Goal: Task Accomplishment & Management: Complete application form

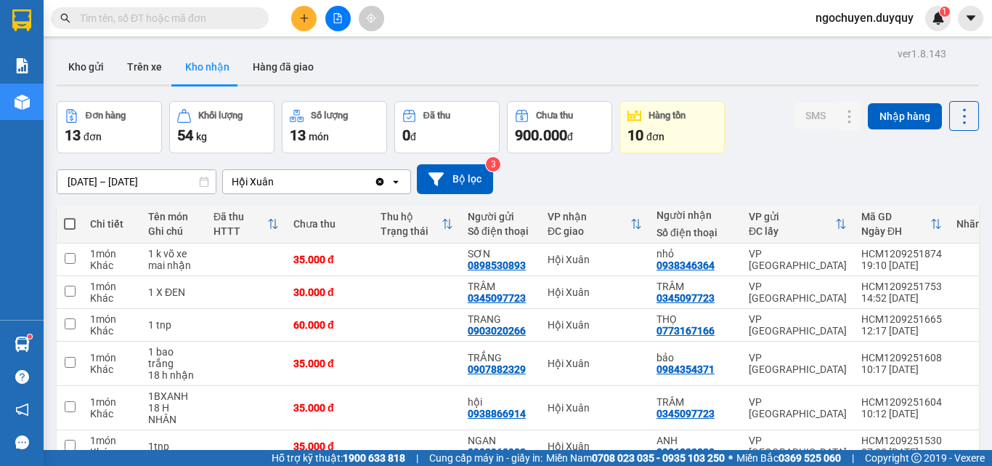
scroll to position [67, 0]
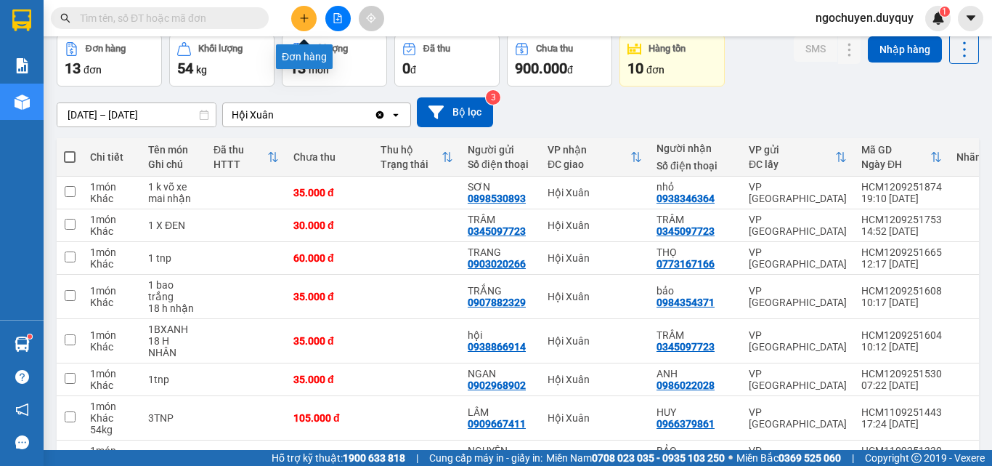
click at [306, 16] on icon "plus" at bounding box center [304, 18] width 10 height 10
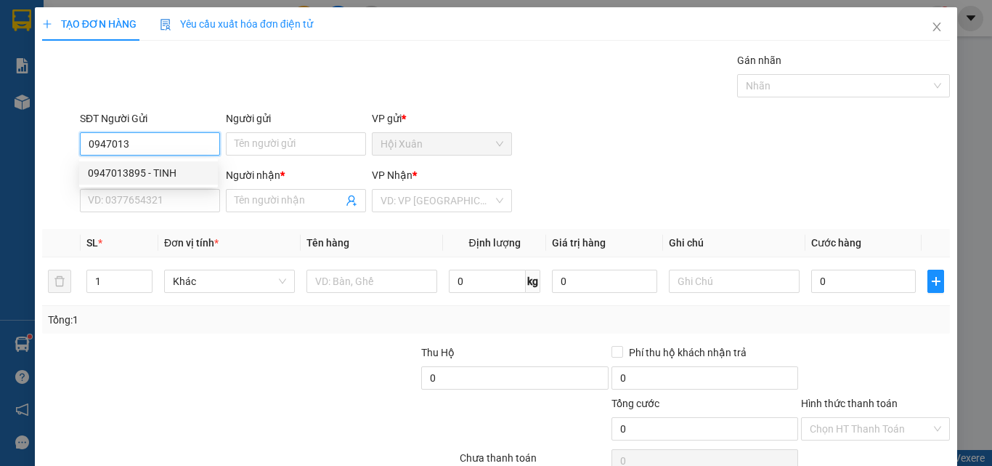
click at [162, 171] on div "0947013895 - TINH" at bounding box center [148, 173] width 121 height 16
type input "0947013895"
type input "TINH"
type input "0947013895"
type input "TINH"
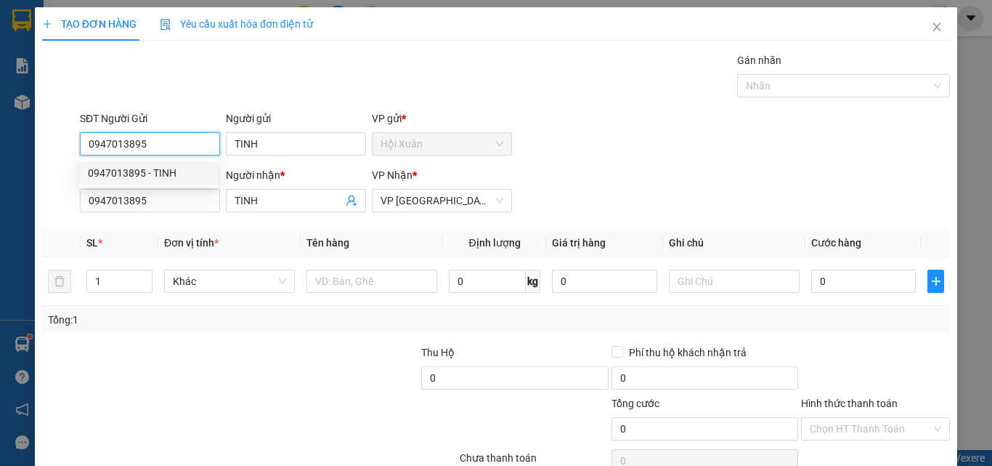
type input "40.000"
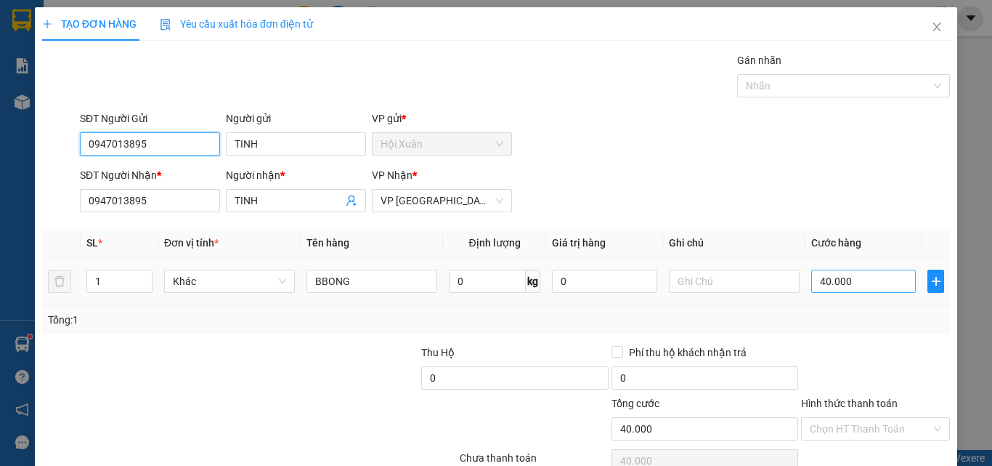
type input "0947013895"
click at [831, 285] on input "40.000" at bounding box center [864, 281] width 105 height 23
type input "0"
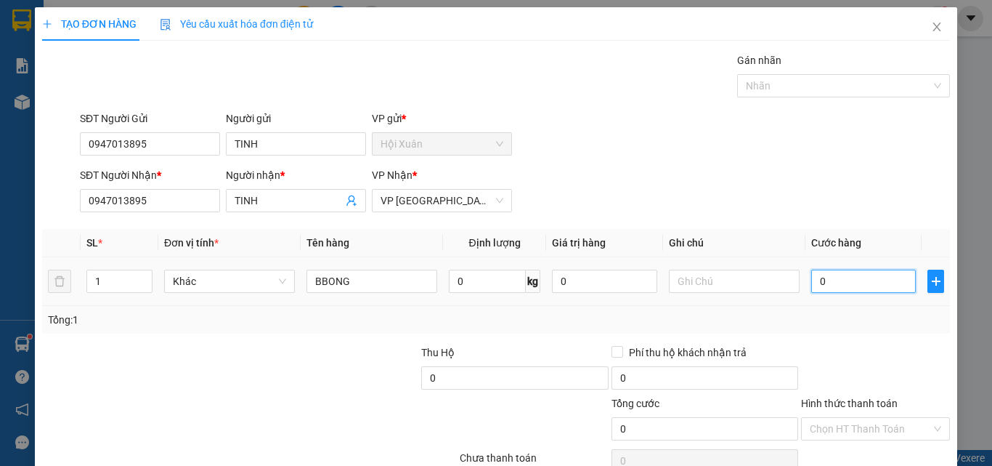
type input "6"
type input "06"
type input "60"
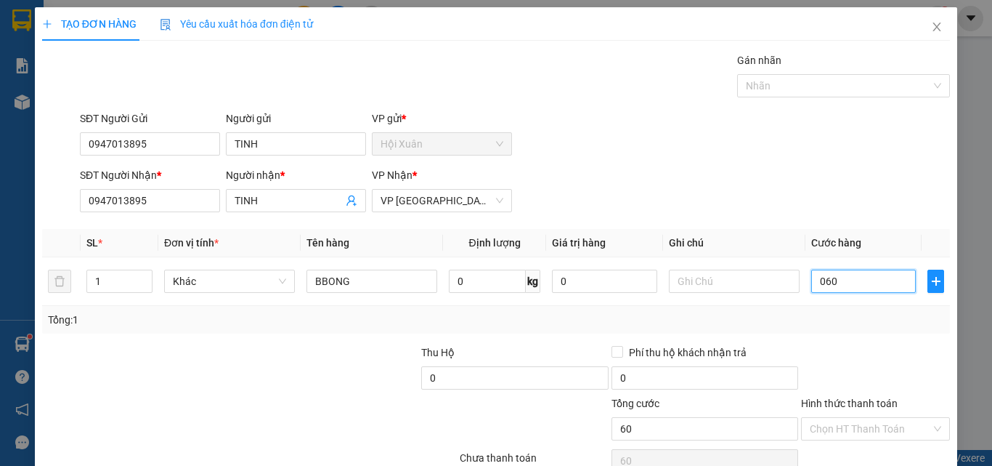
scroll to position [72, 0]
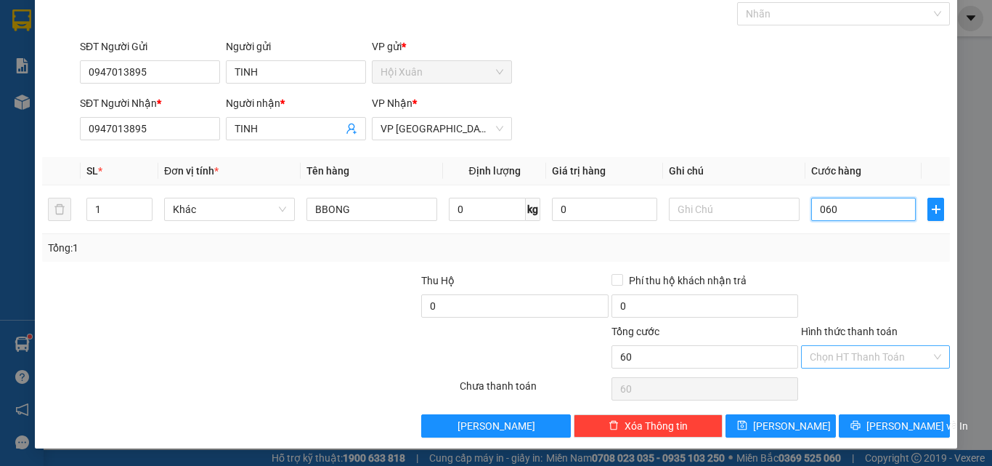
type input "060"
type input "60.000"
click at [849, 354] on input "Hình thức thanh toán" at bounding box center [870, 357] width 121 height 22
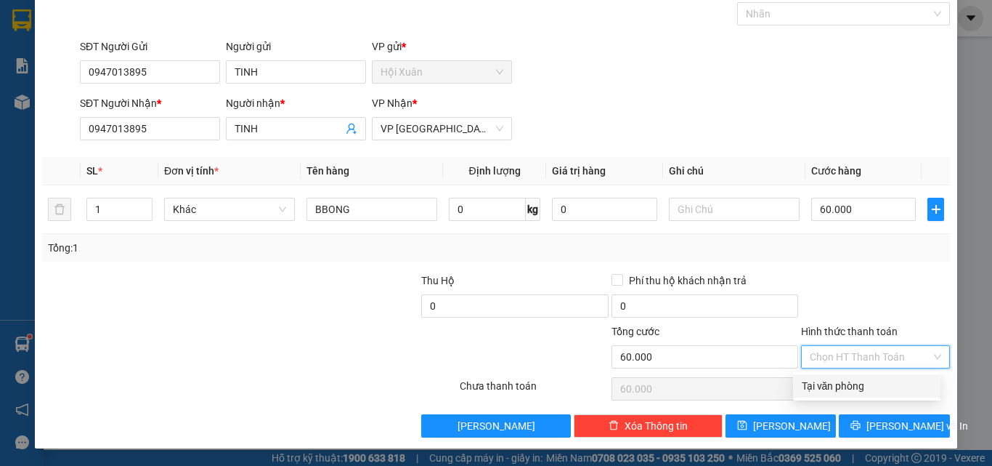
click at [848, 384] on div "Tại văn phòng" at bounding box center [867, 386] width 130 height 16
type input "0"
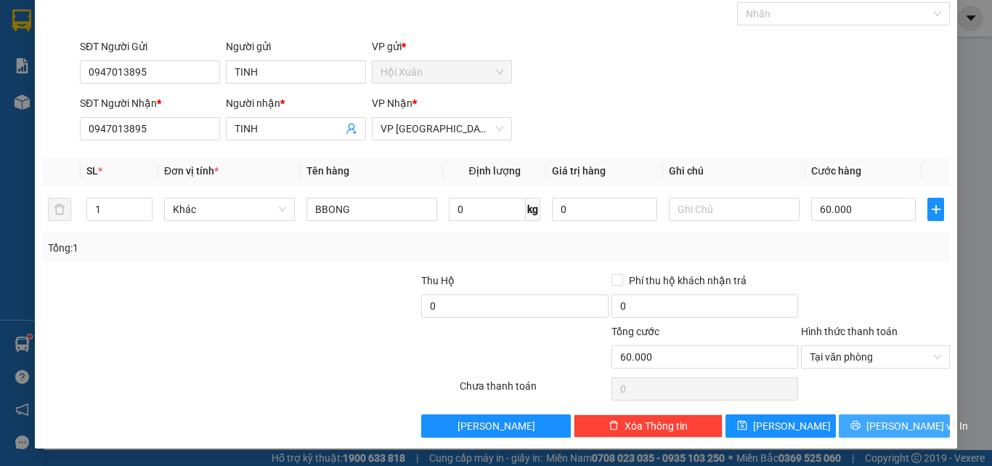
click at [850, 426] on button "[PERSON_NAME] và In" at bounding box center [894, 425] width 111 height 23
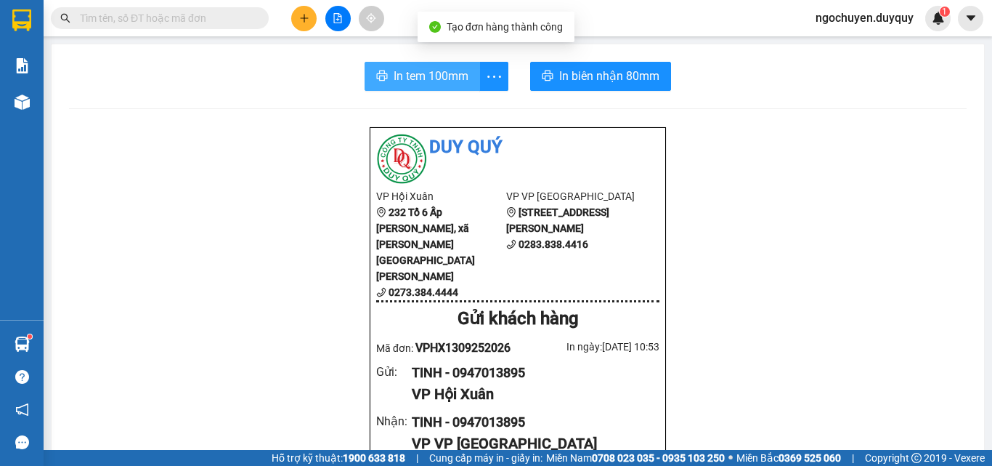
click at [376, 75] on icon "printer" at bounding box center [382, 76] width 12 height 12
